Goal: Information Seeking & Learning: Learn about a topic

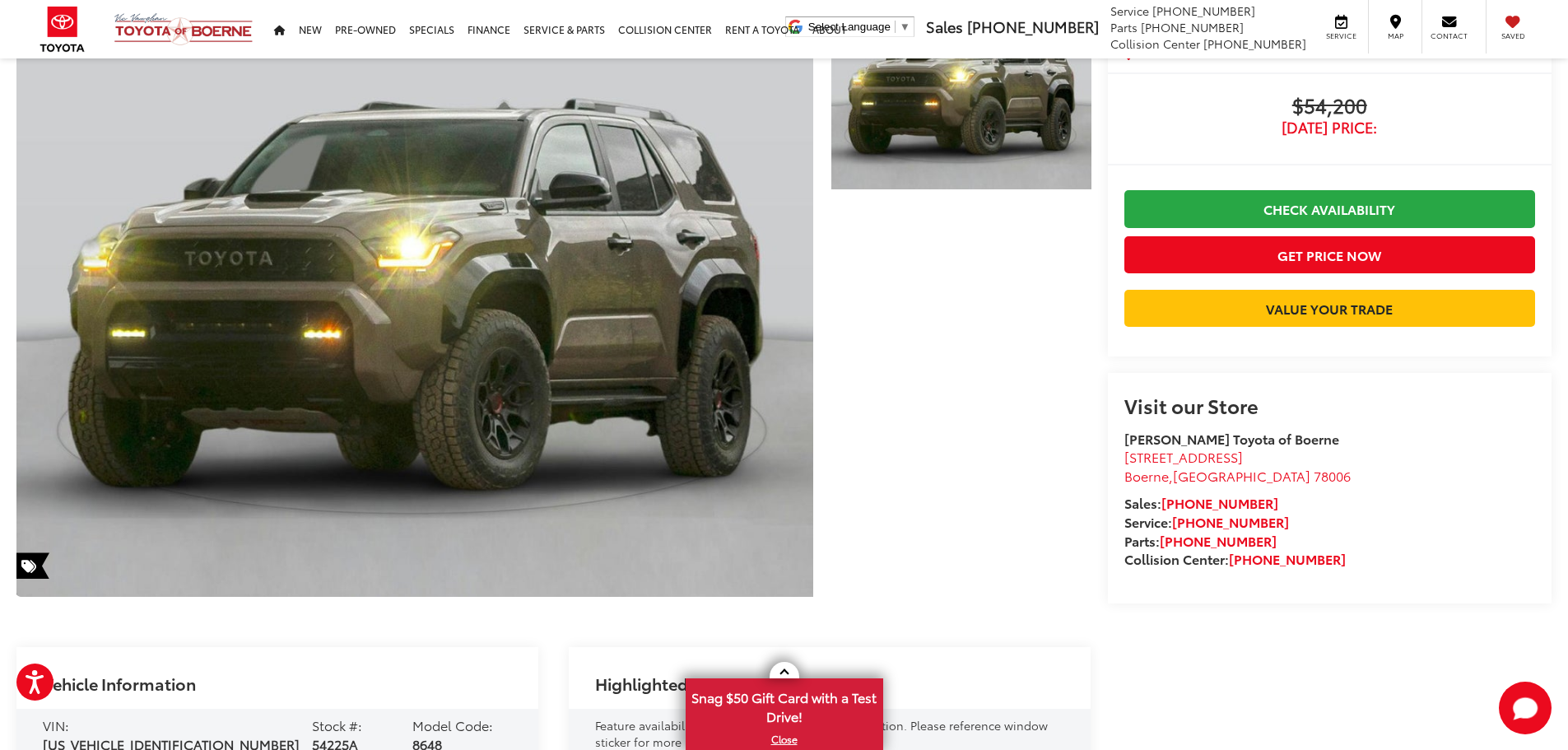
scroll to position [412, 0]
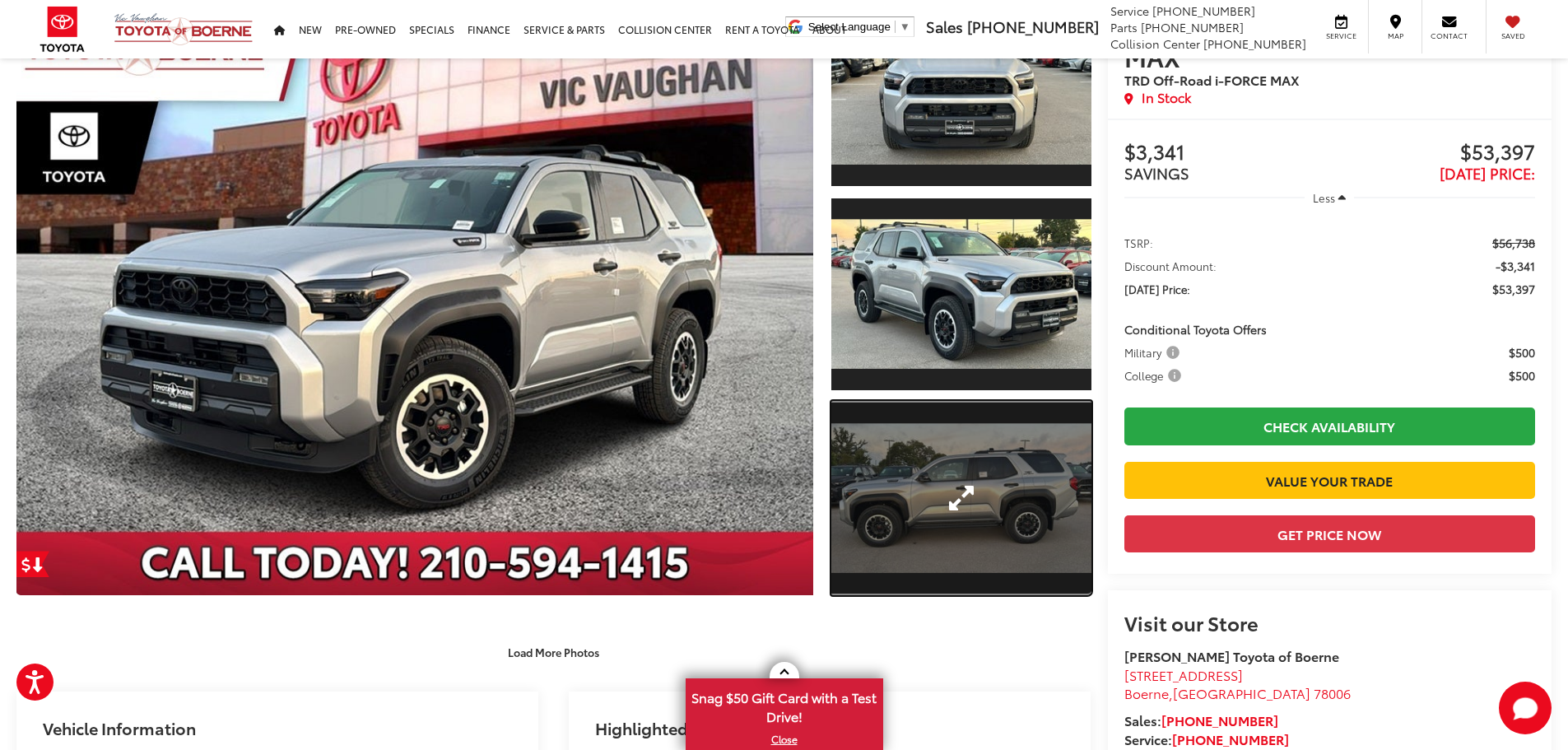
click at [969, 478] on link "Expand Photo 3" at bounding box center [961, 499] width 260 height 195
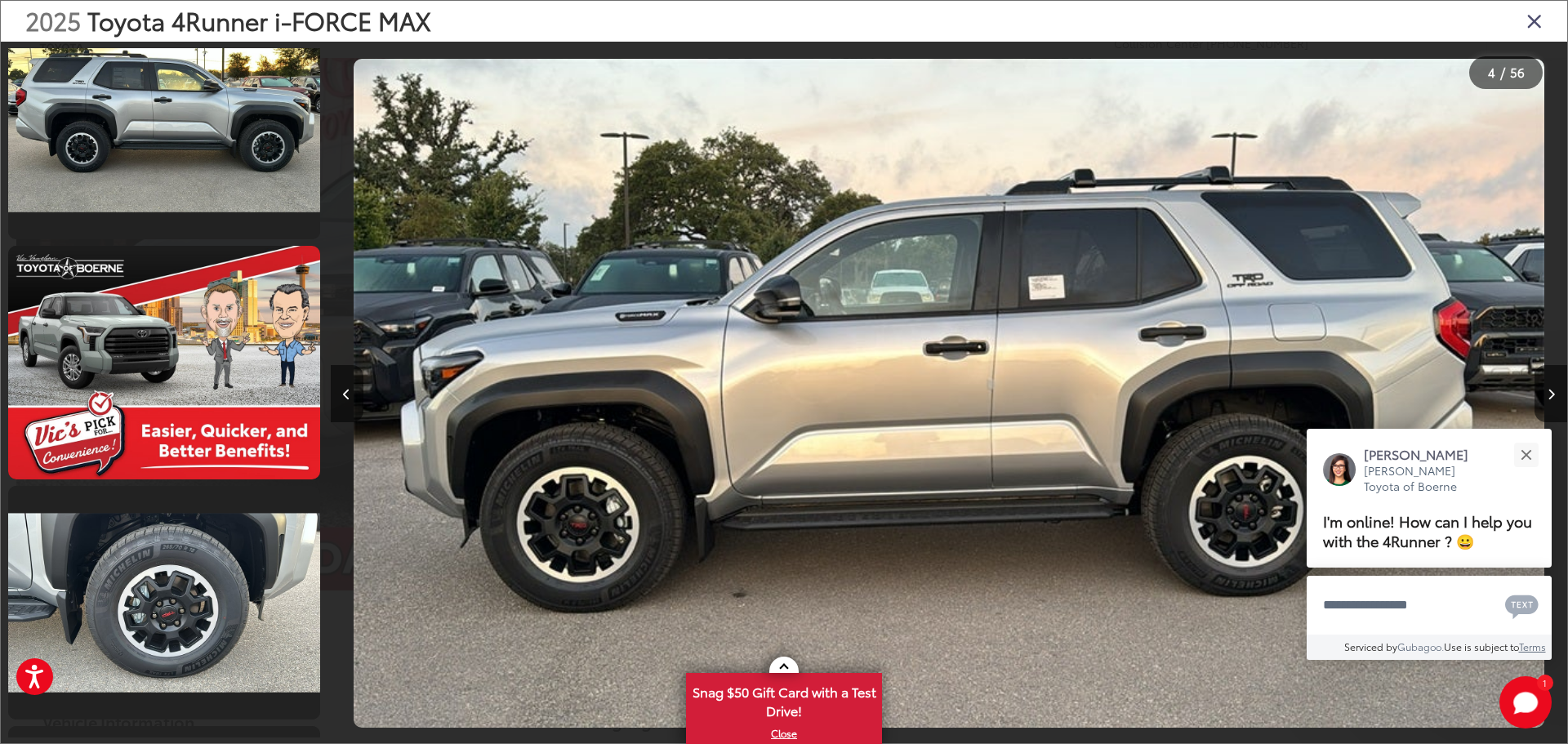
scroll to position [2506, 0]
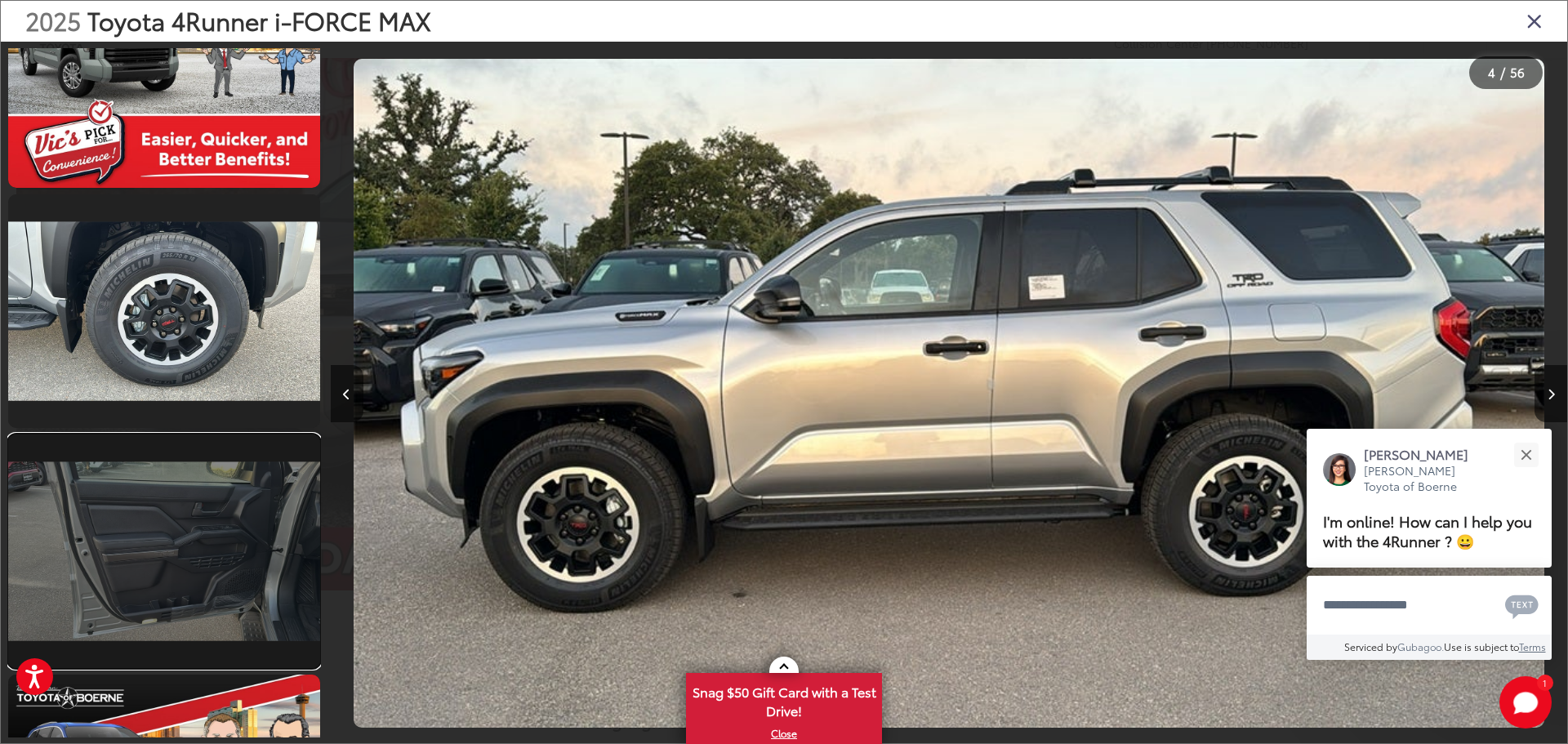
click at [205, 545] on link at bounding box center [163, 551] width 312 height 233
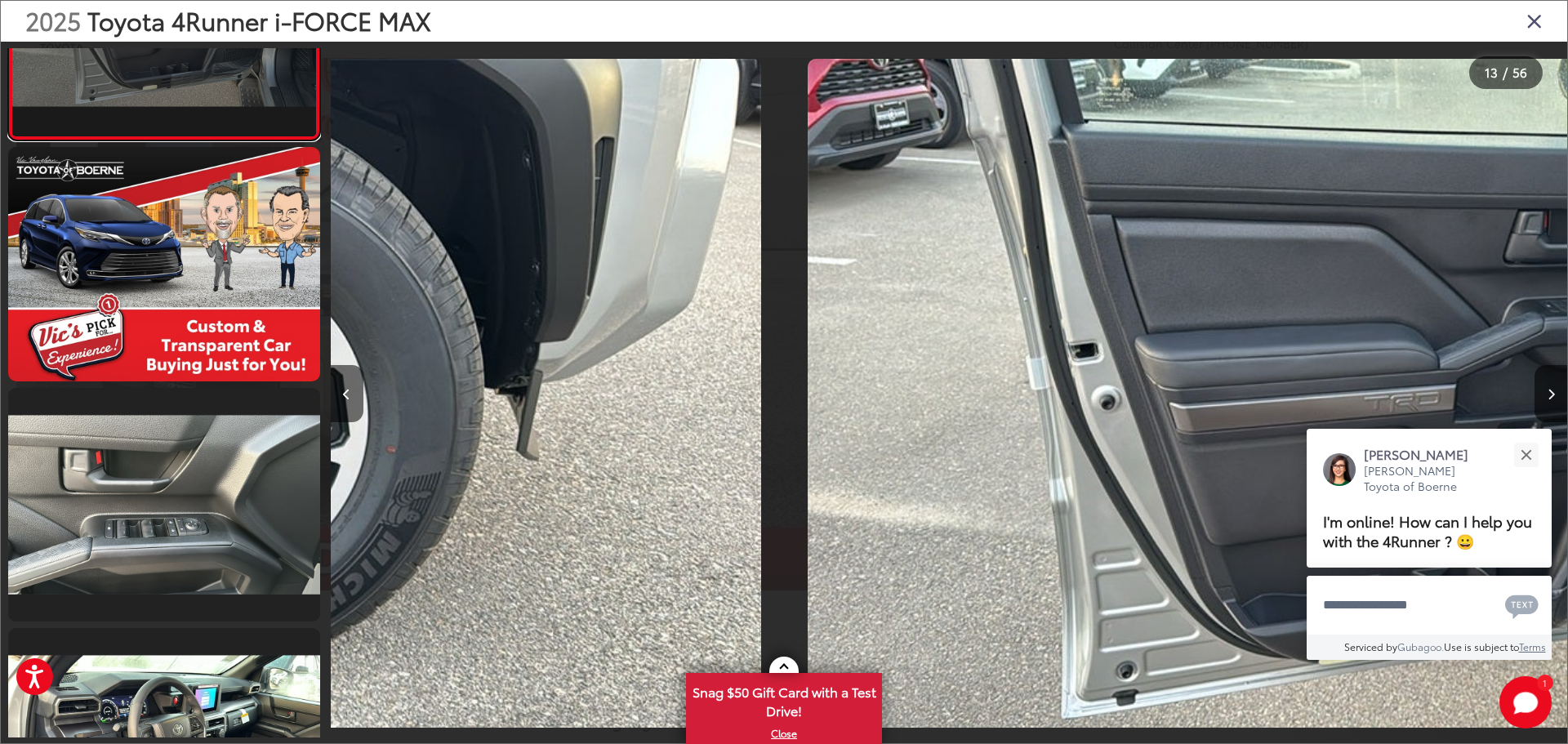
scroll to position [0, 14843]
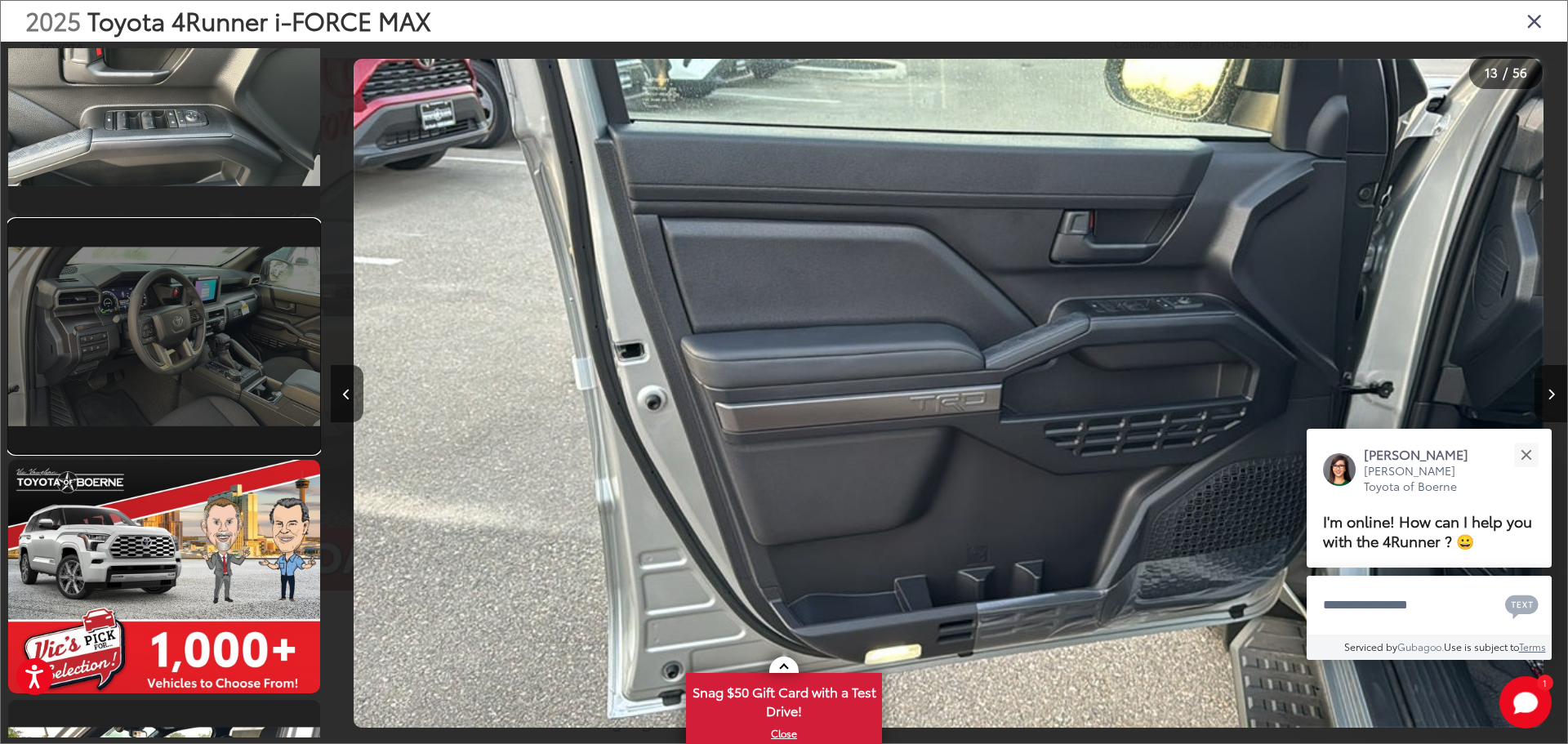
click at [233, 360] on link at bounding box center [163, 336] width 312 height 233
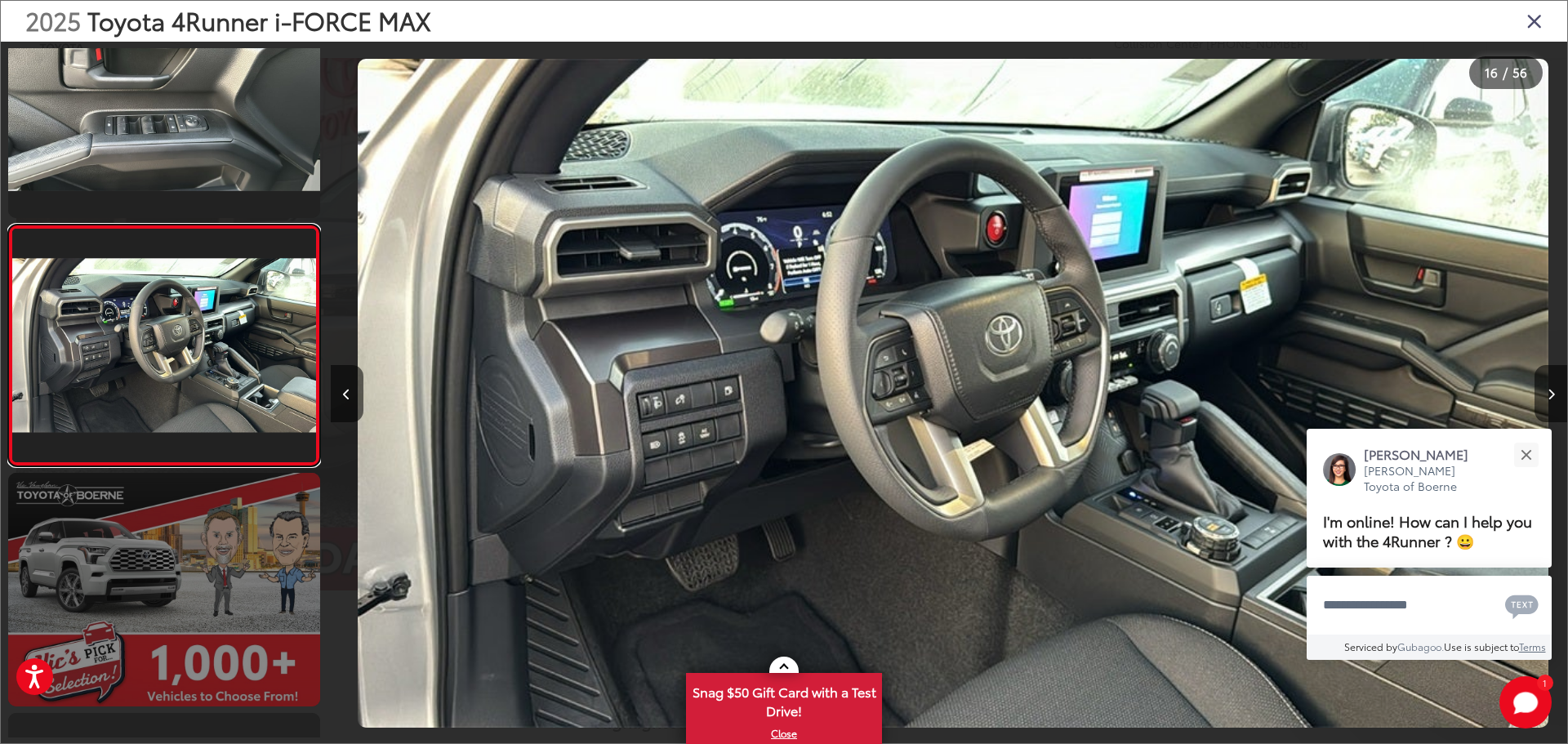
scroll to position [0, 18553]
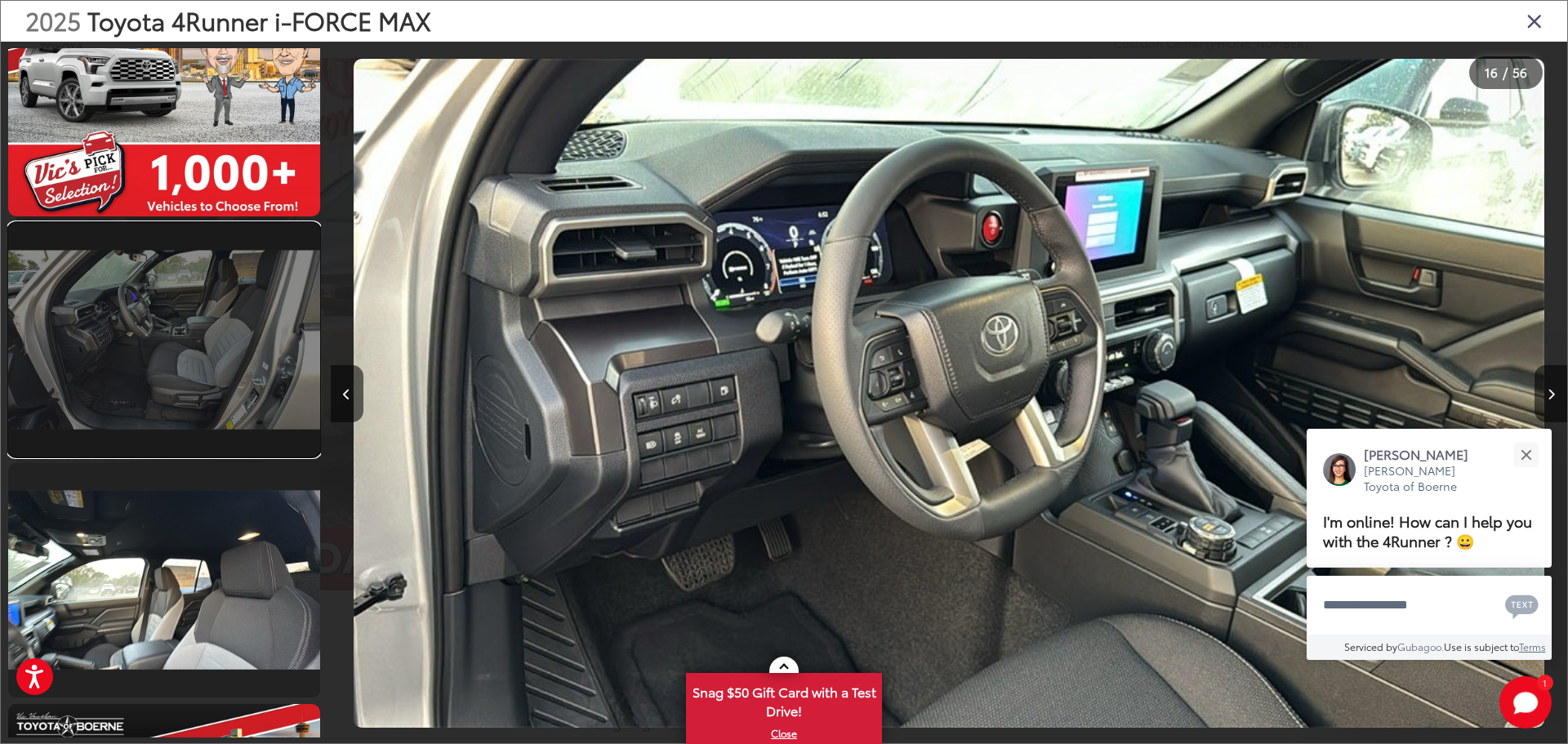
click at [207, 355] on link at bounding box center [163, 339] width 312 height 233
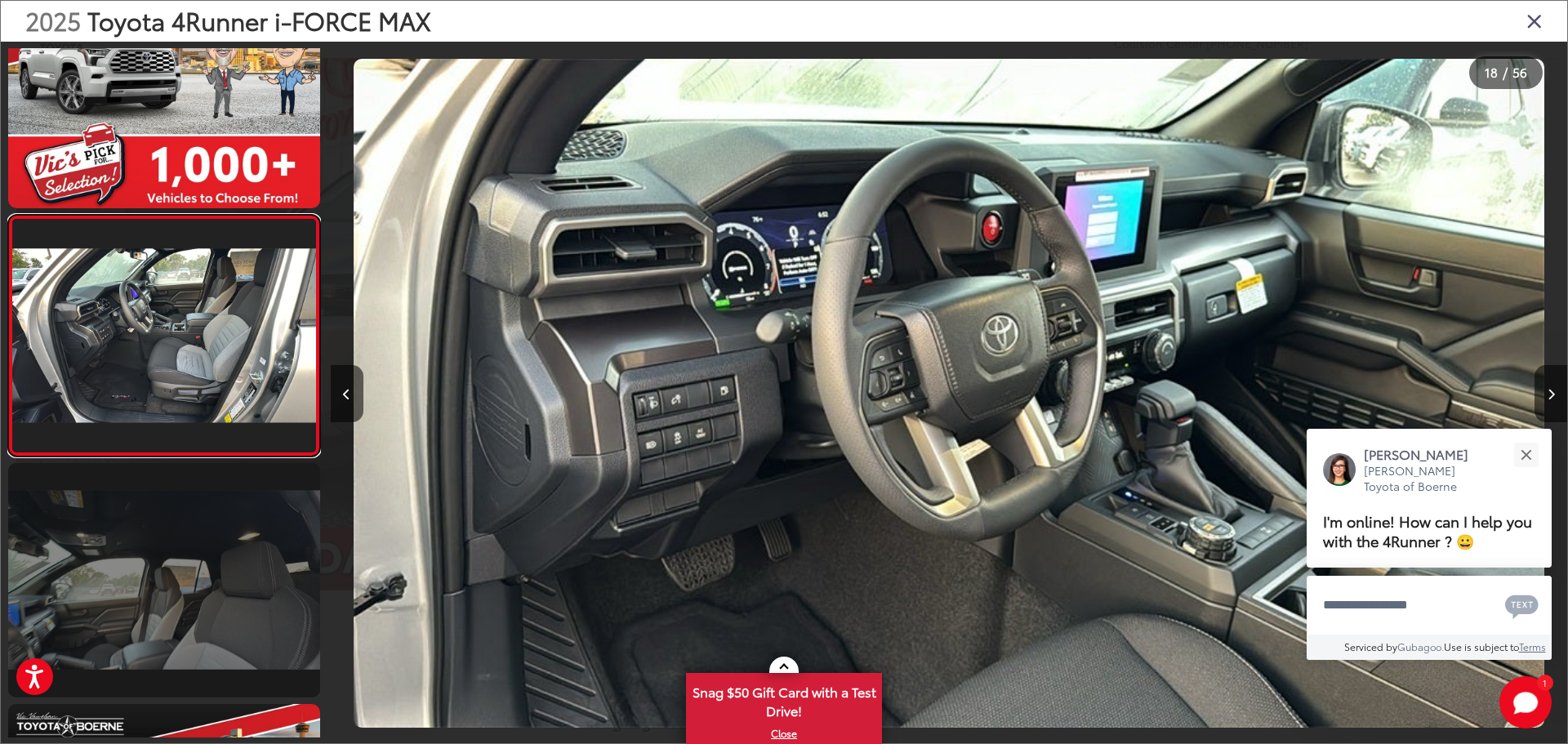
scroll to position [3909, 0]
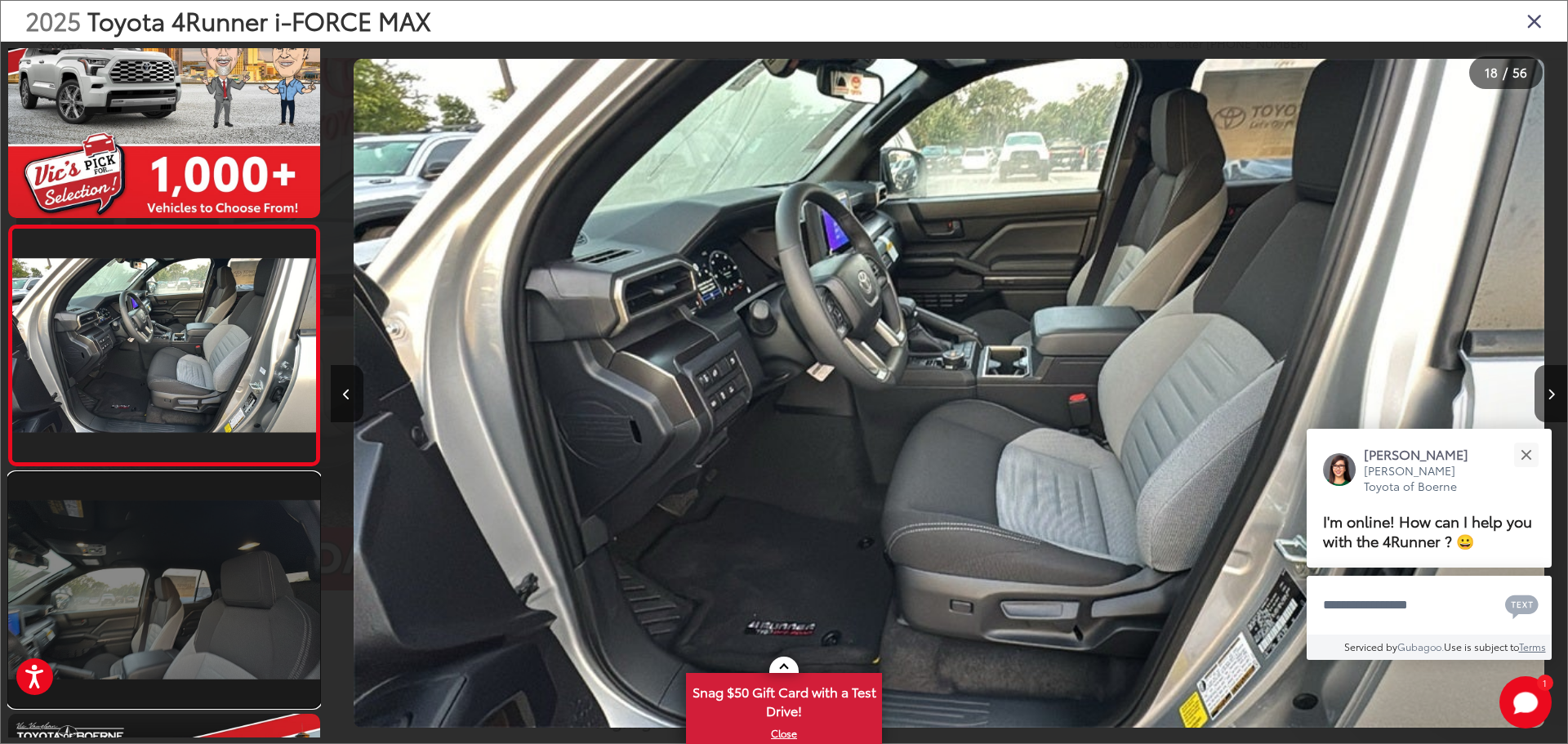
click at [175, 642] on link at bounding box center [163, 590] width 312 height 233
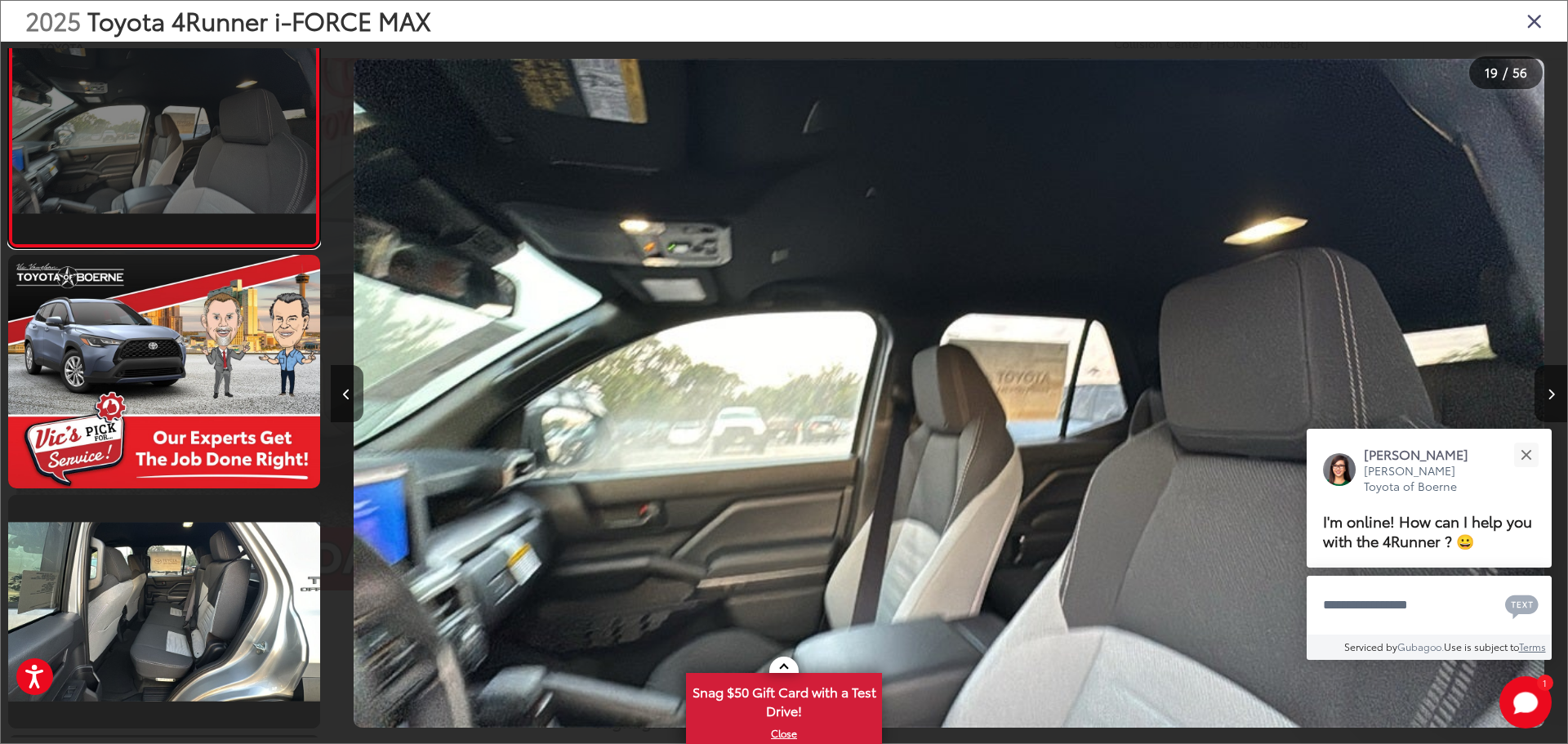
scroll to position [4721, 0]
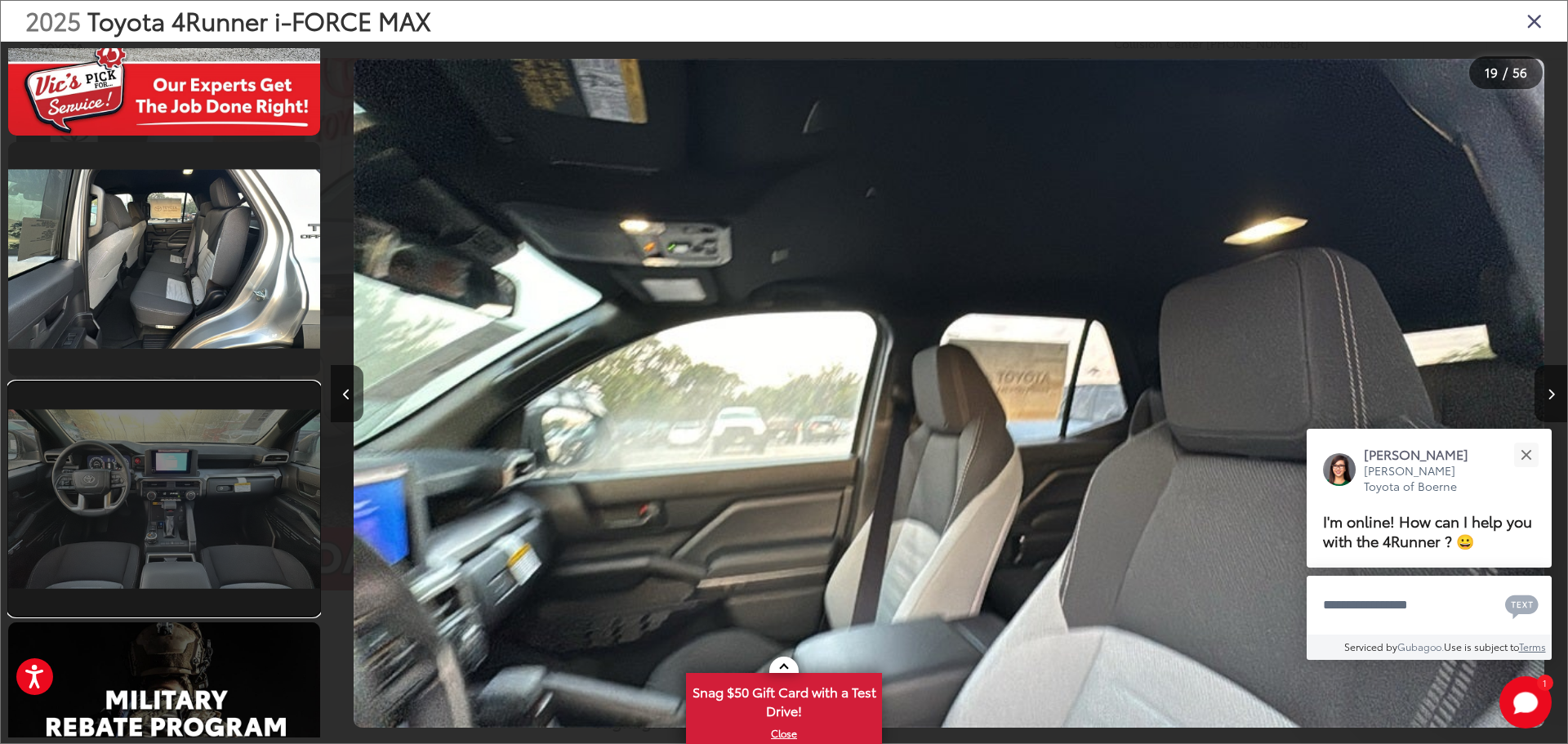
click at [202, 449] on link at bounding box center [163, 499] width 312 height 233
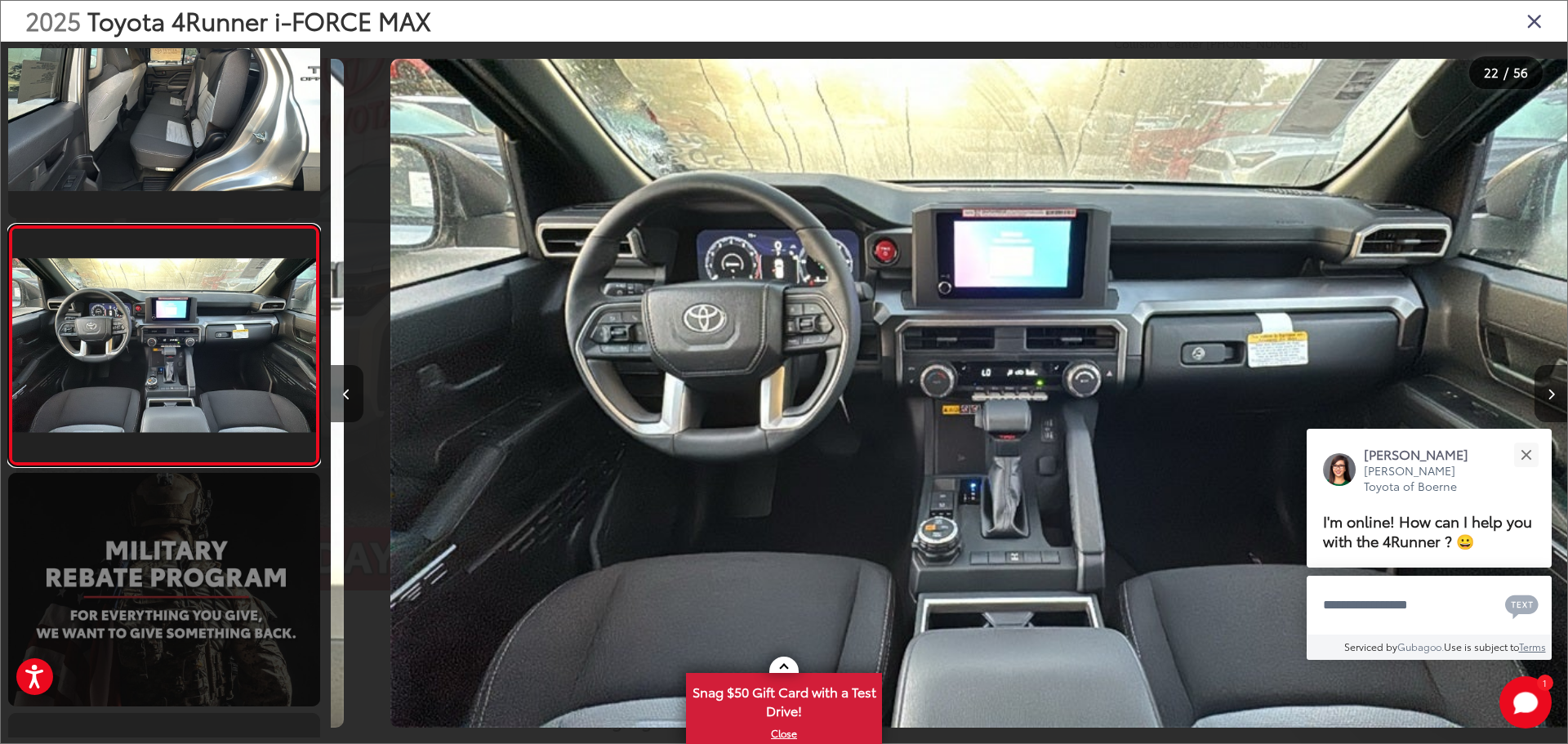
scroll to position [0, 25974]
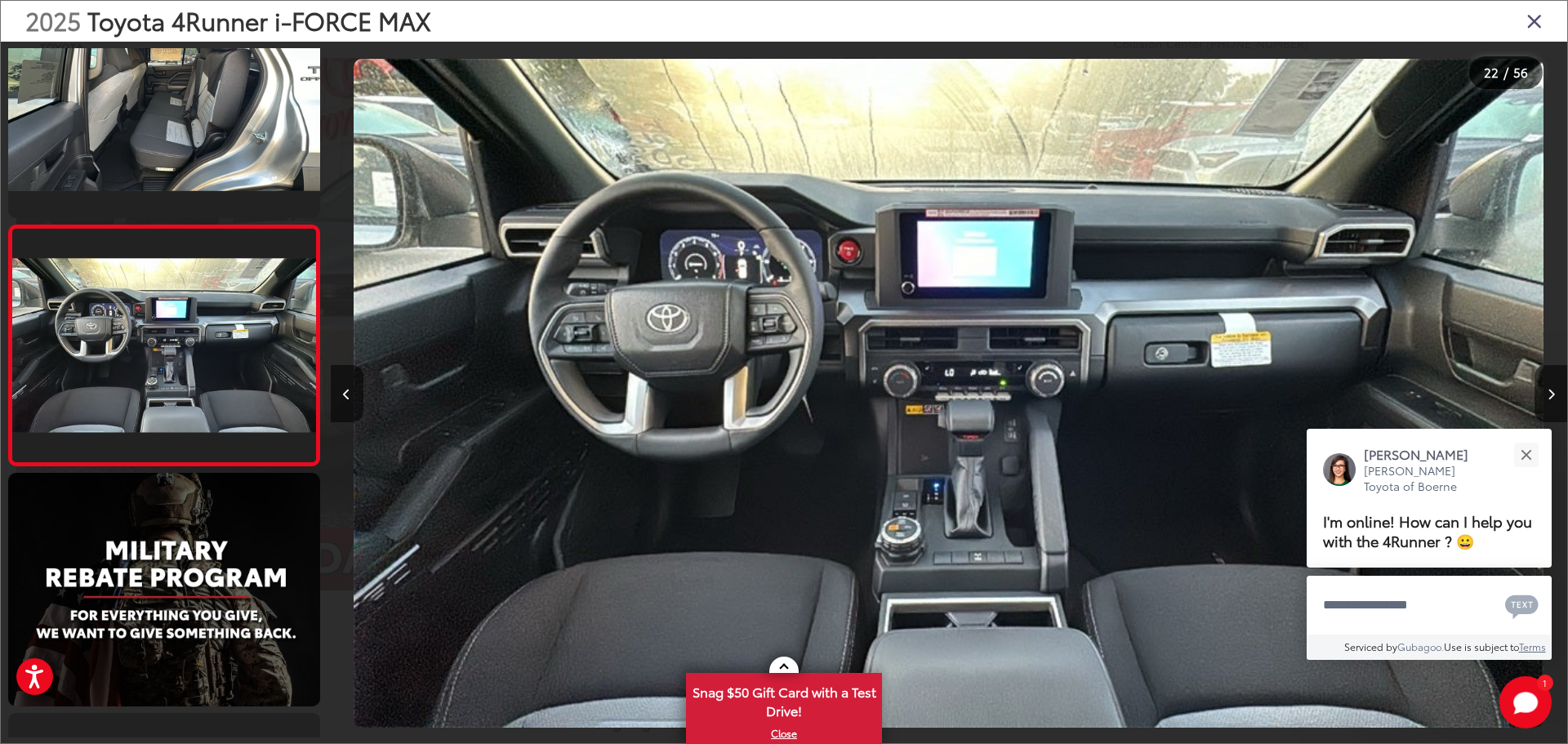
click at [1521, 18] on div "2025 Toyota 4Runner i-FORCE MAX" at bounding box center [784, 21] width 1566 height 41
click at [1532, 17] on icon "Close gallery" at bounding box center [1534, 20] width 17 height 21
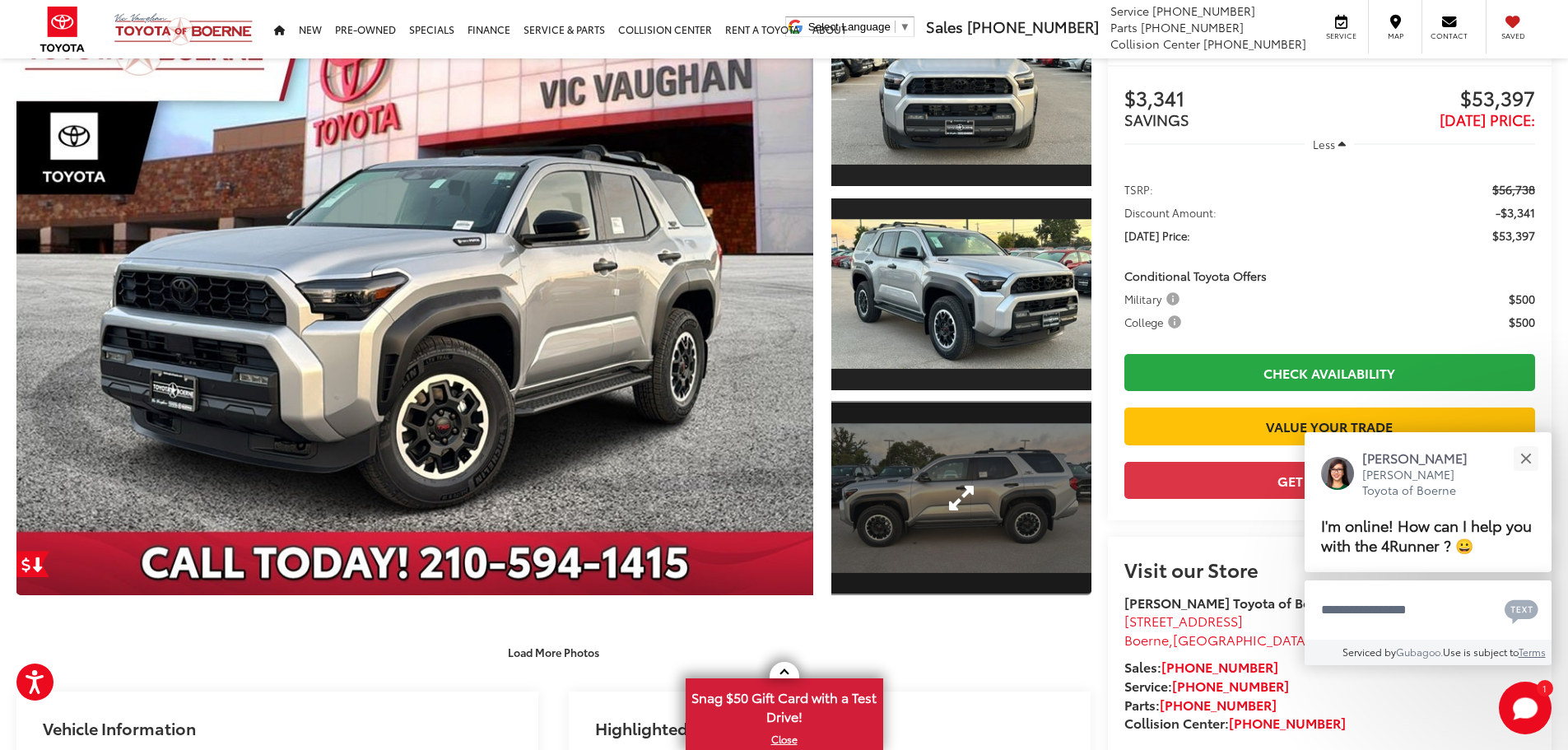
scroll to position [0, 0]
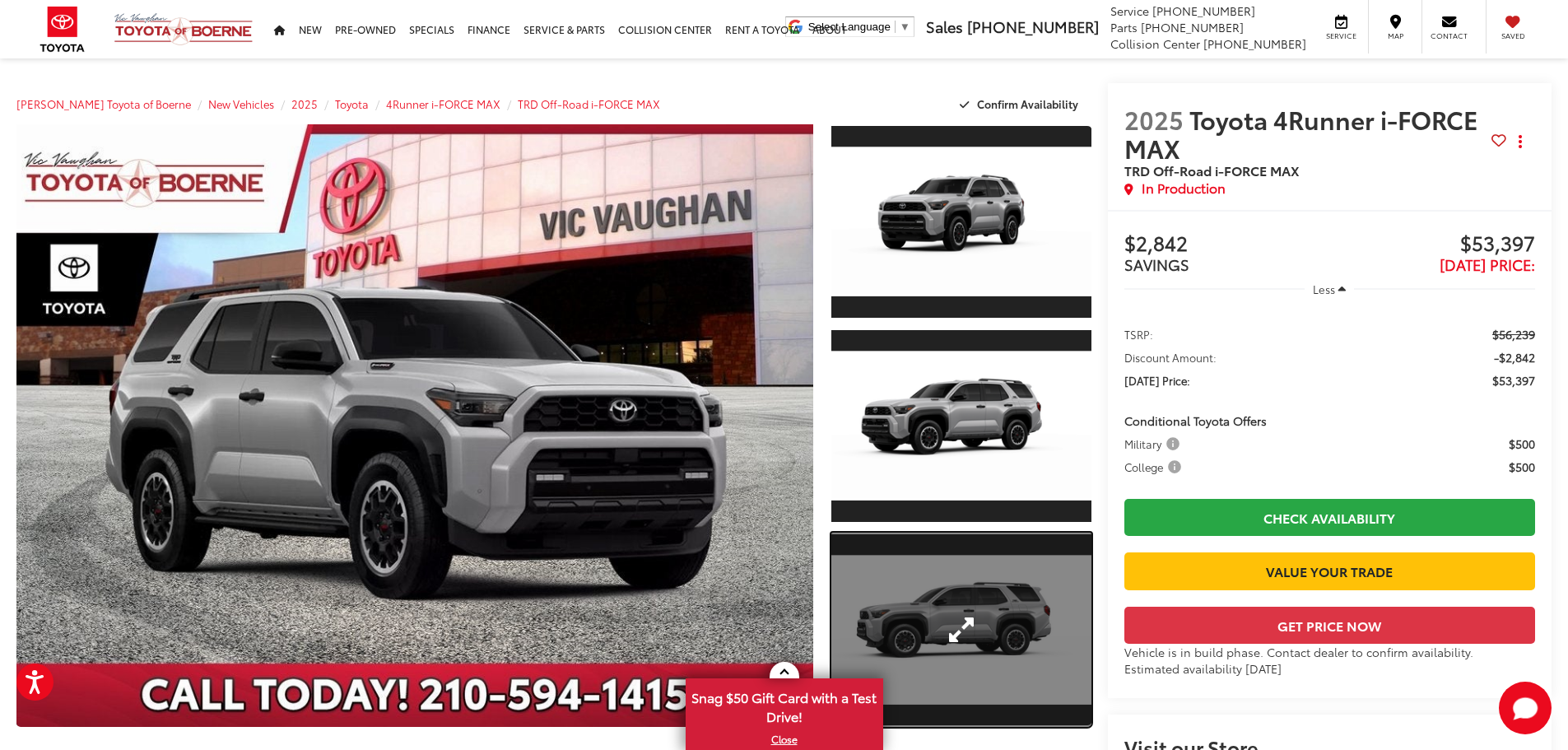
click at [922, 570] on link "Expand Photo 3" at bounding box center [961, 630] width 260 height 195
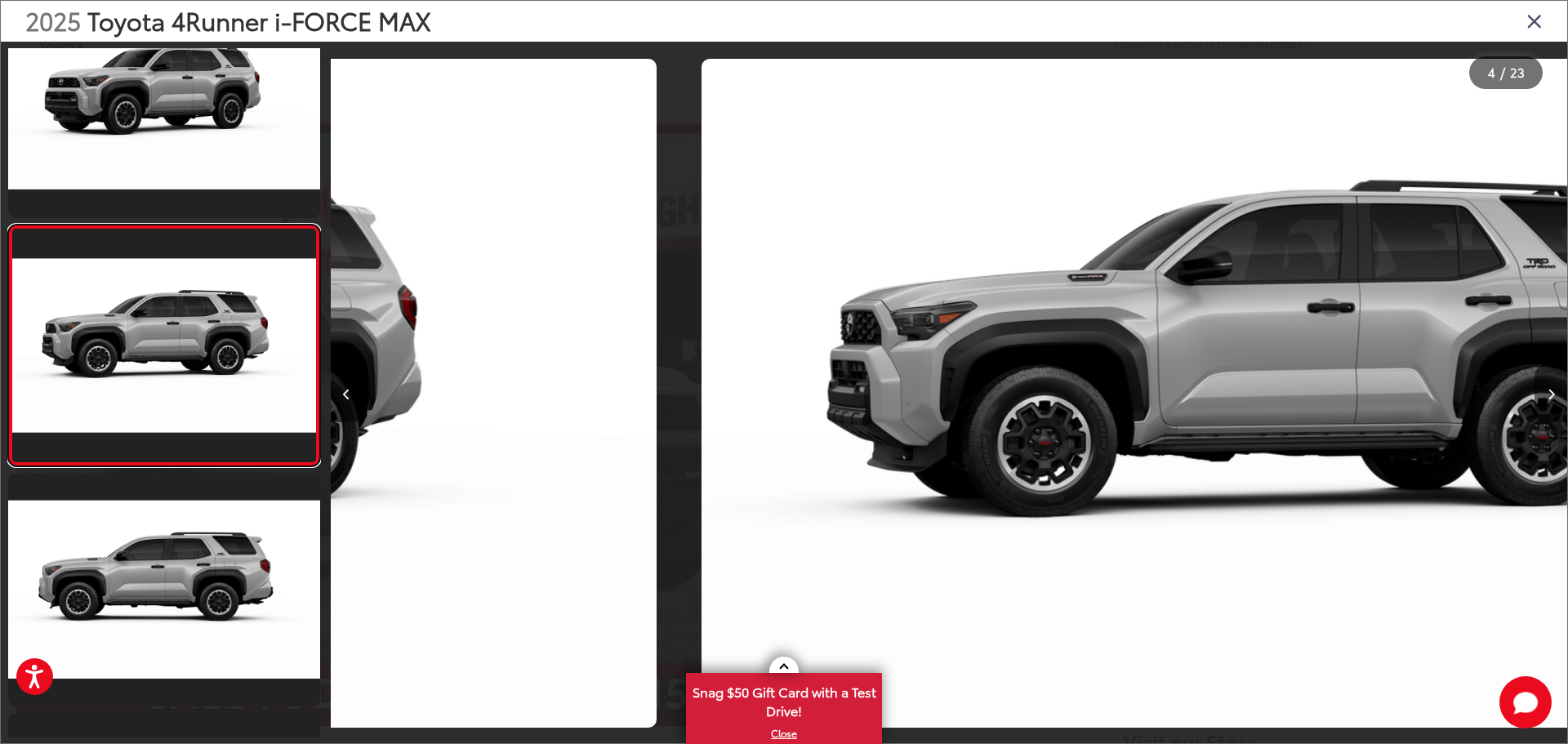
scroll to position [0, 3711]
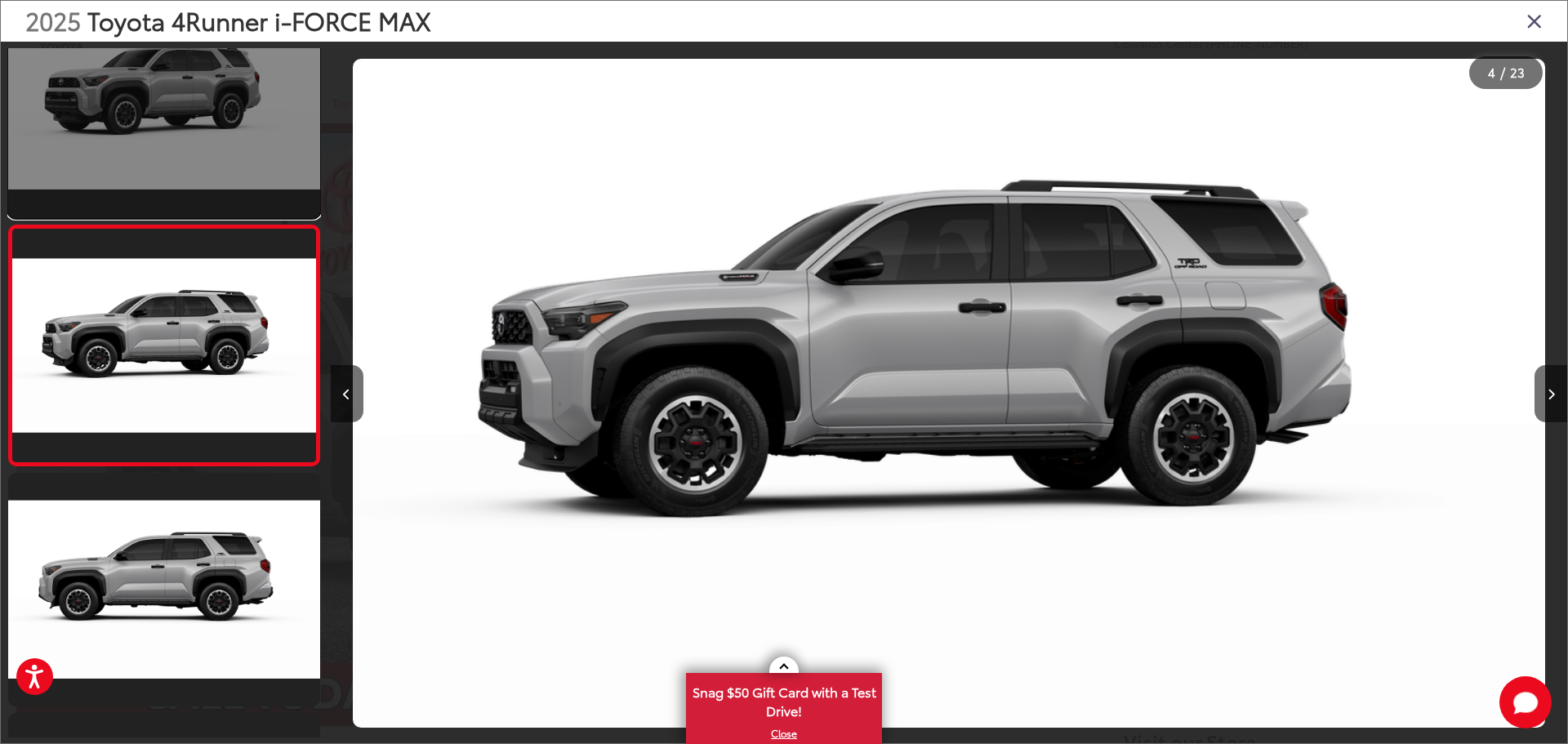
click at [159, 153] on link at bounding box center [163, 100] width 312 height 233
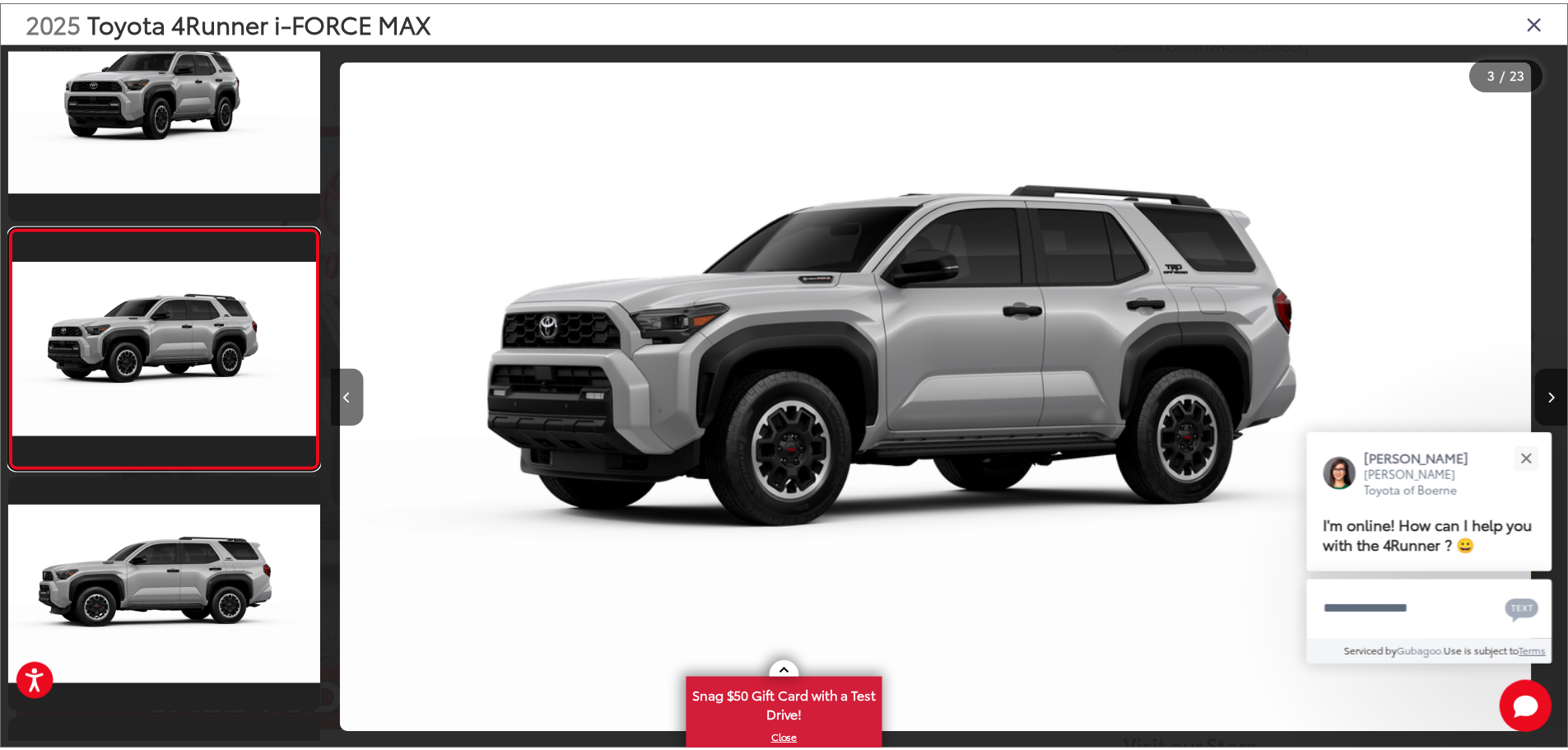
scroll to position [0, 2493]
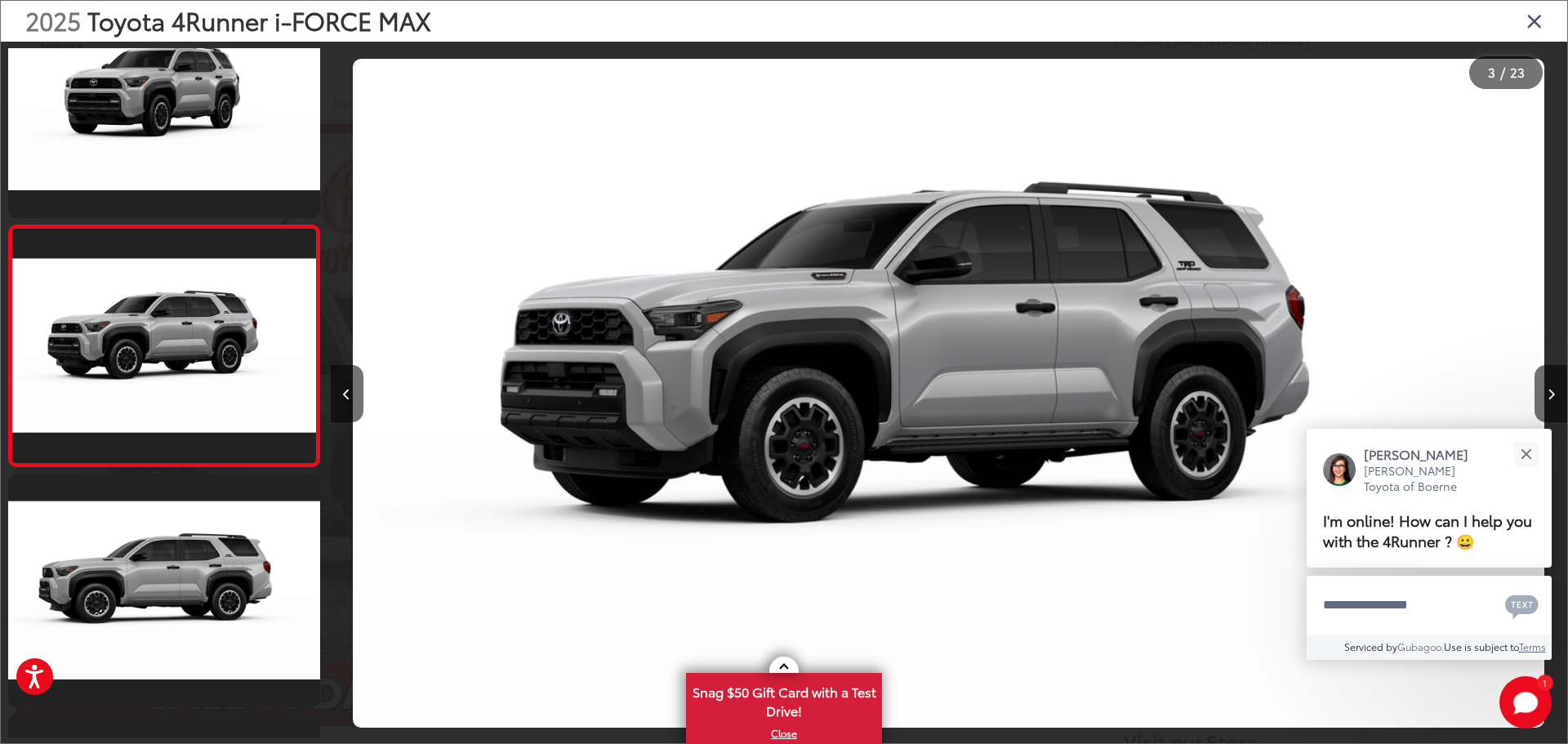
click at [1524, 24] on div "2025 Toyota 4Runner i-FORCE MAX" at bounding box center [784, 21] width 1566 height 41
click at [1532, 23] on icon "Close gallery" at bounding box center [1534, 20] width 17 height 21
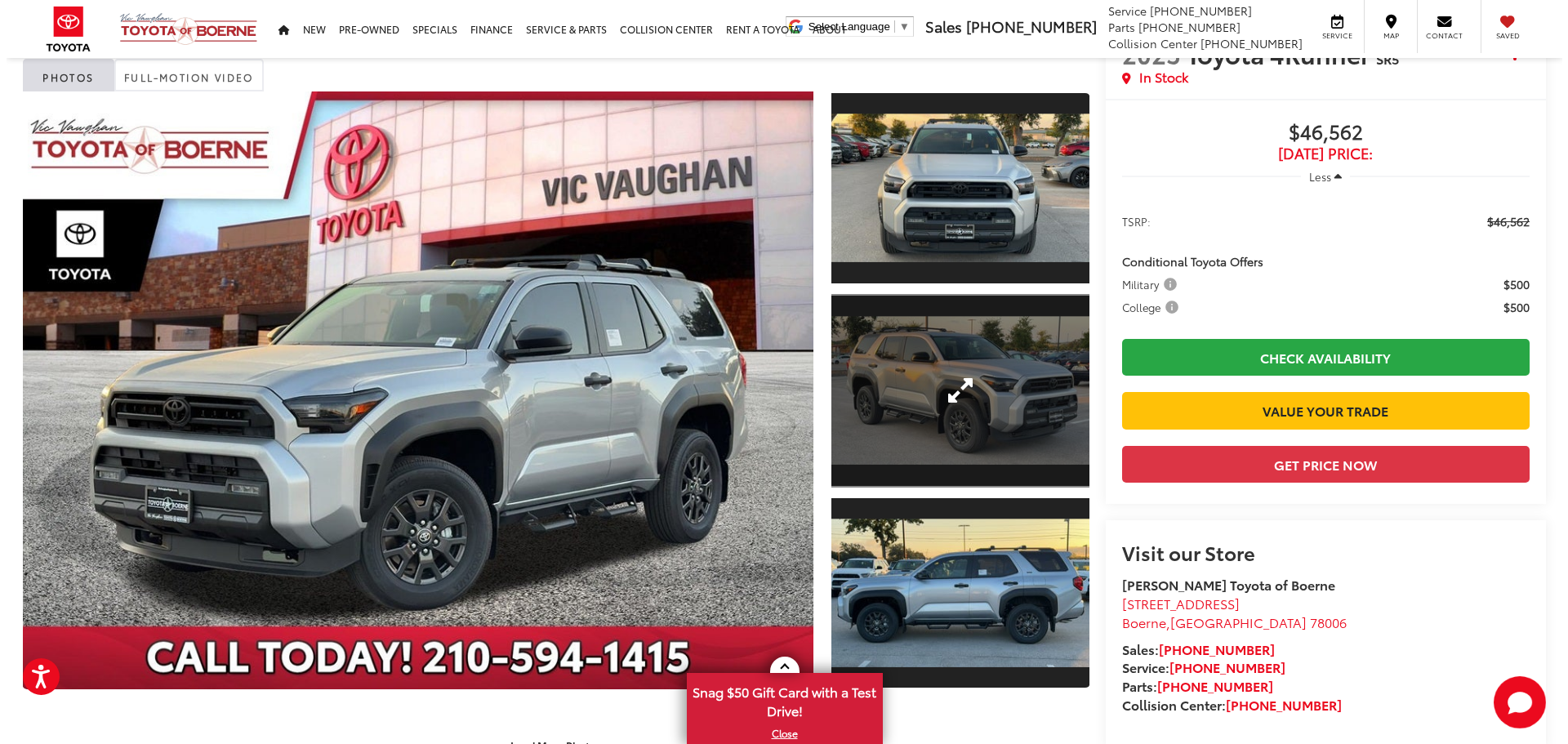
scroll to position [163, 0]
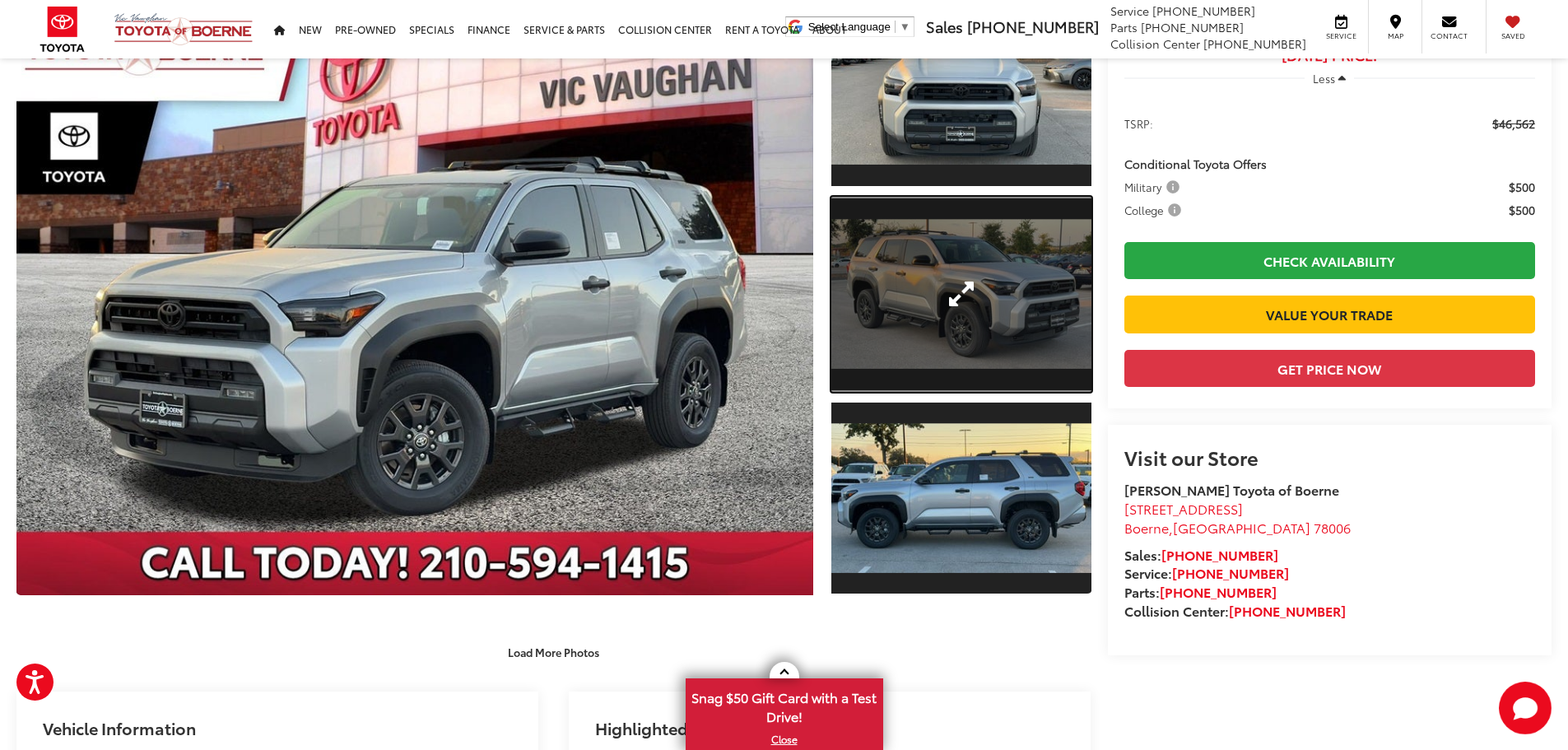
click at [968, 291] on link "Expand Photo 2" at bounding box center [961, 294] width 260 height 195
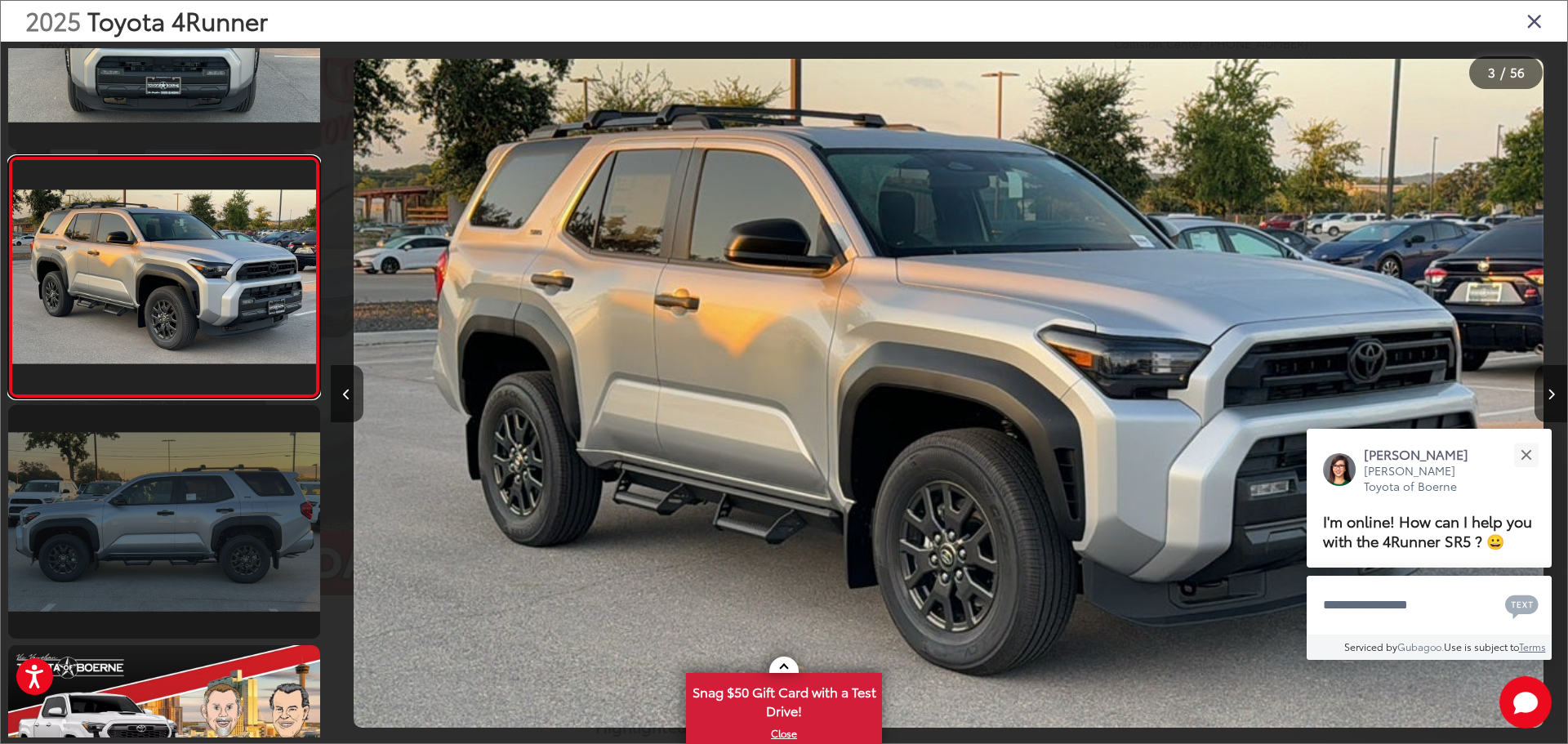
scroll to position [468, 0]
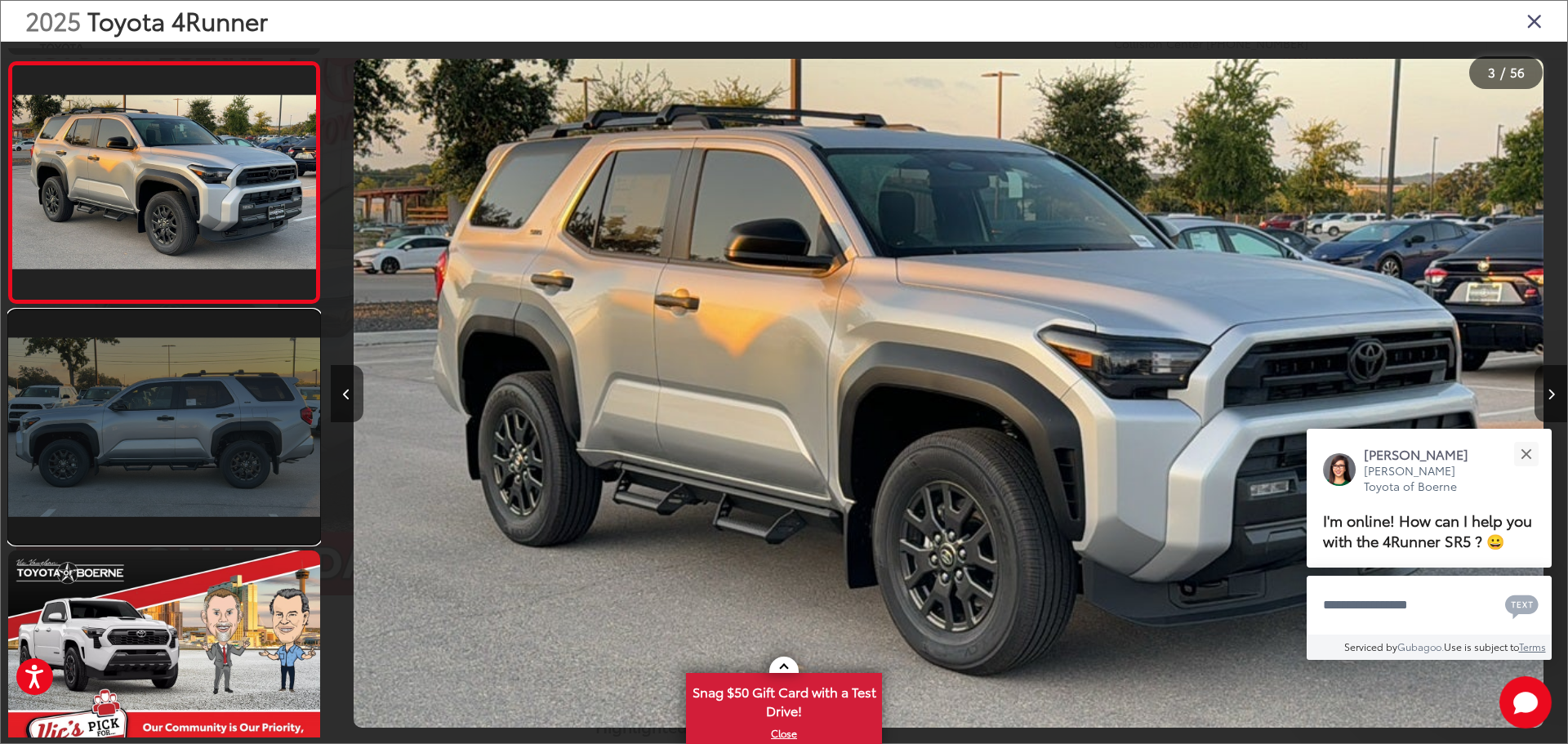
click at [247, 452] on link at bounding box center [163, 427] width 312 height 233
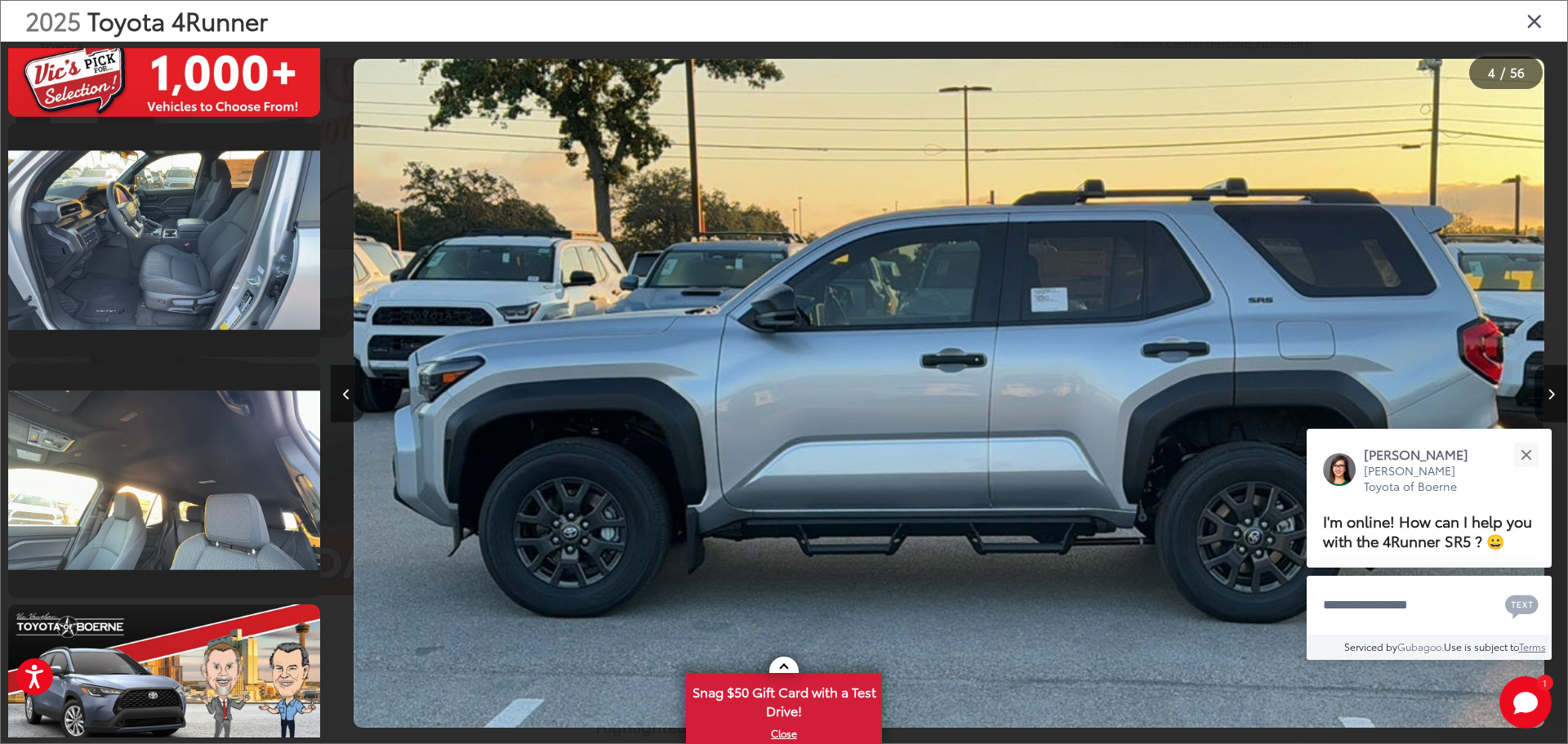
scroll to position [4139, 0]
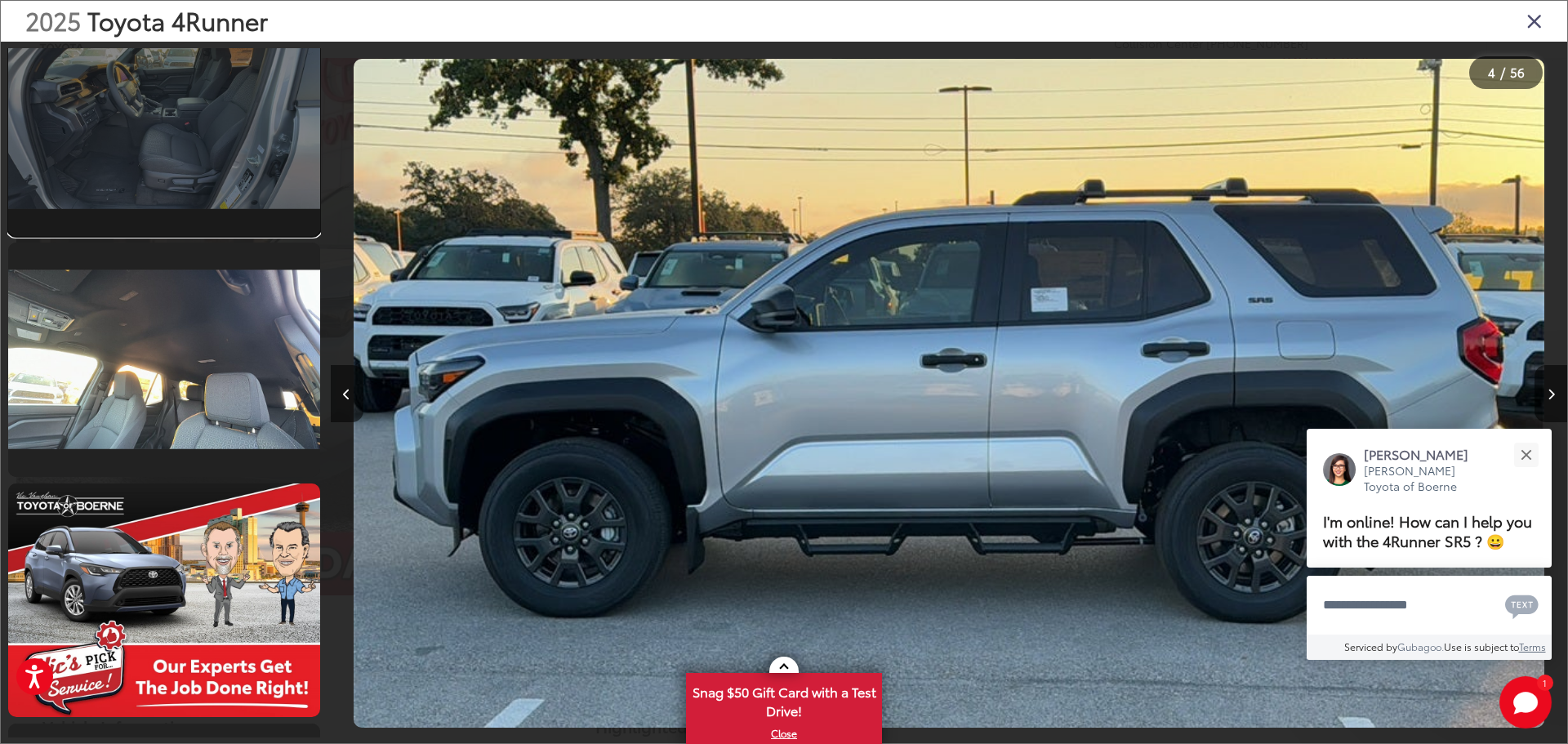
click at [231, 171] on link at bounding box center [163, 119] width 312 height 233
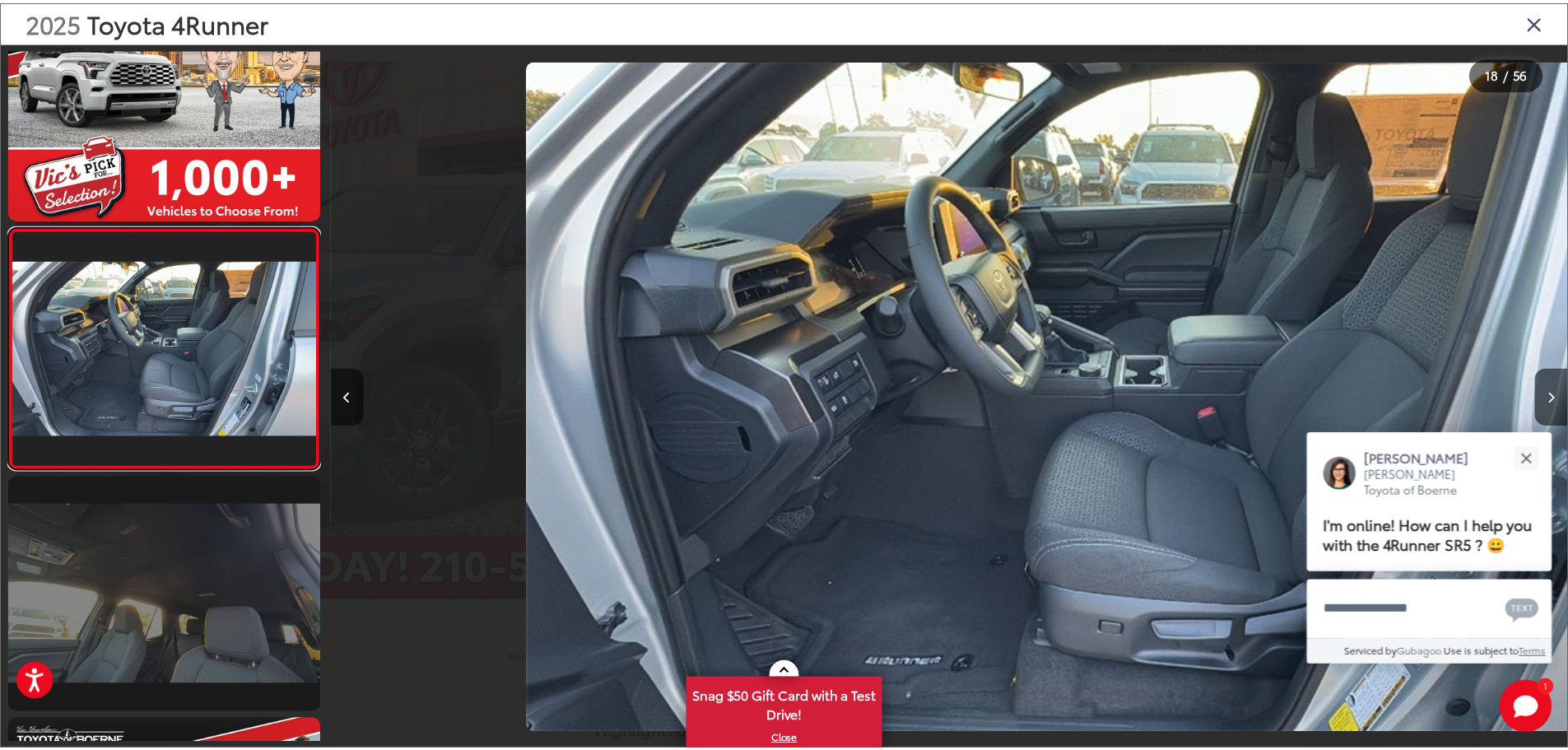
scroll to position [0, 21187]
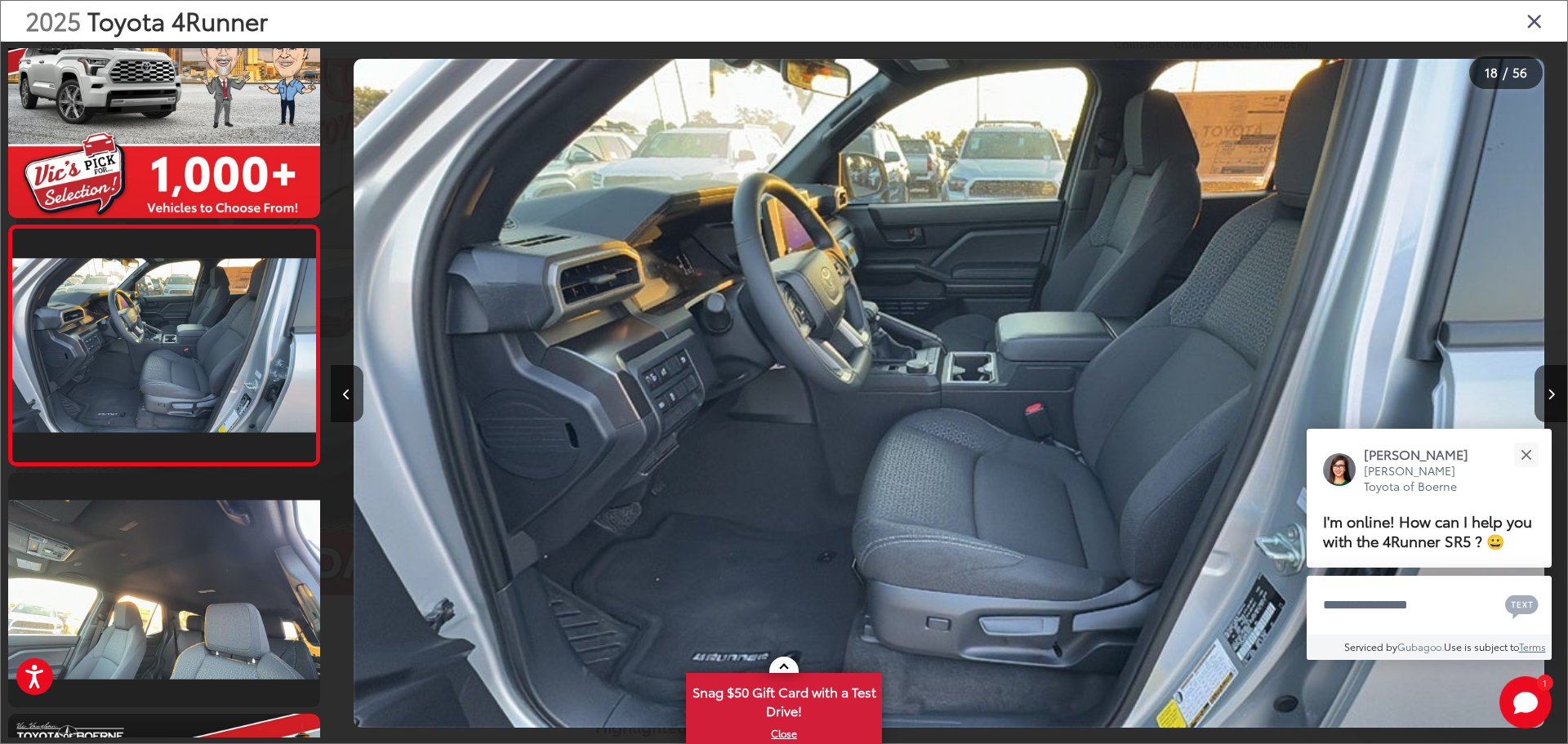
click at [1542, 23] on icon "Close gallery" at bounding box center [1534, 20] width 17 height 21
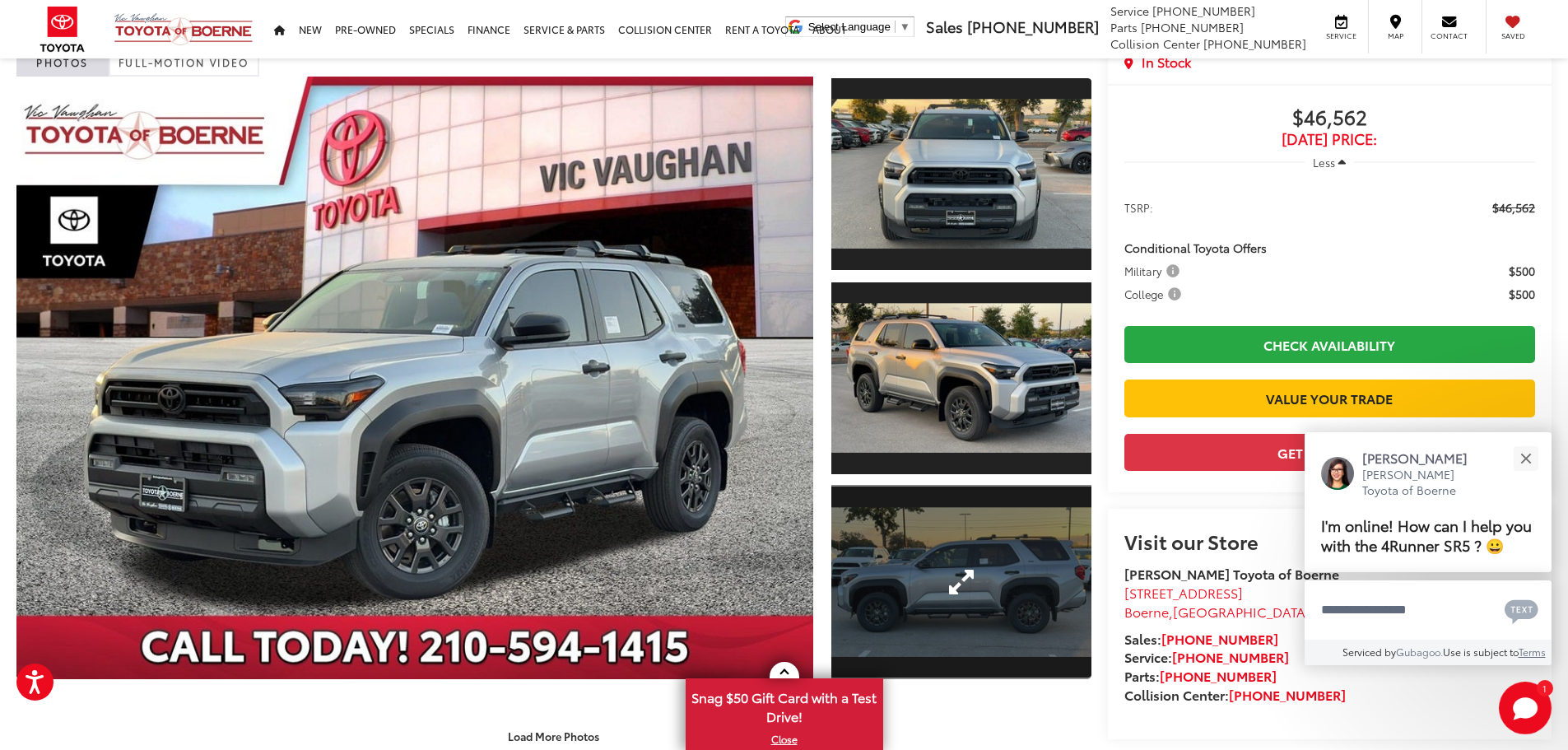
scroll to position [0, 0]
